Goal: Information Seeking & Learning: Stay updated

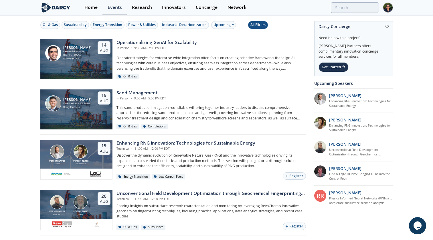
click at [258, 26] on div "All Filters" at bounding box center [257, 24] width 15 height 5
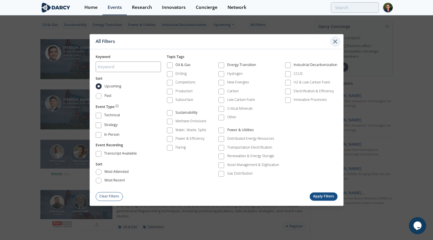
click at [337, 42] on icon at bounding box center [335, 41] width 7 height 7
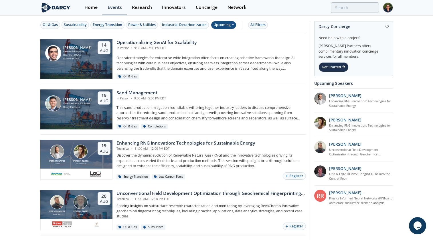
click at [230, 26] on div "Upcoming" at bounding box center [223, 25] width 25 height 8
click at [229, 42] on div "Past" at bounding box center [230, 43] width 35 height 9
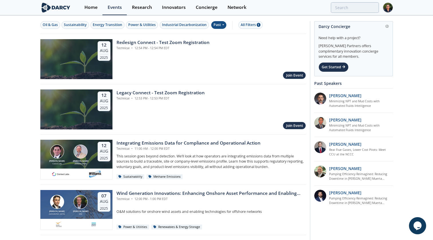
click at [221, 26] on div "Past" at bounding box center [218, 25] width 15 height 8
click at [223, 37] on div "Upcoming" at bounding box center [230, 34] width 35 height 9
